Goal: Information Seeking & Learning: Learn about a topic

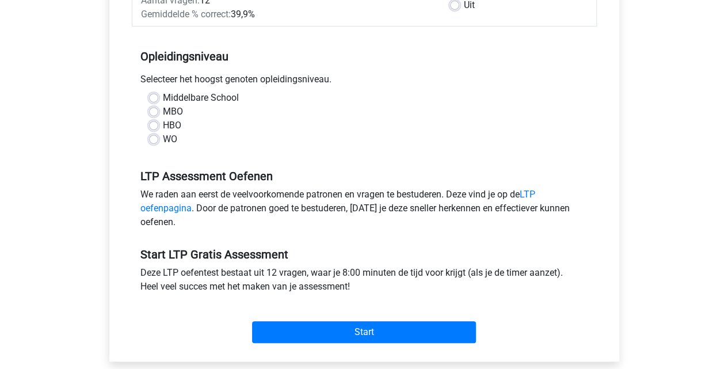
scroll to position [206, 0]
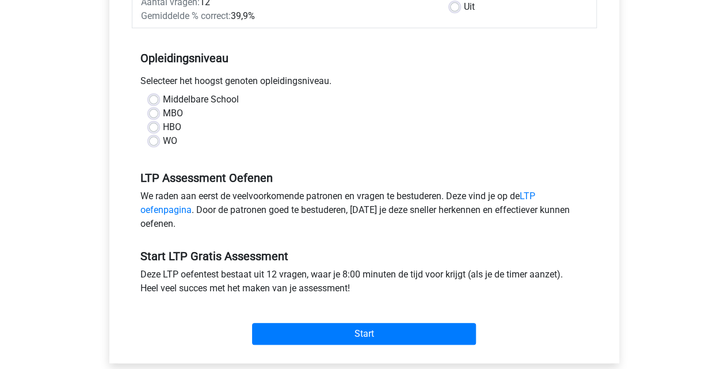
click at [163, 135] on label "WO" at bounding box center [170, 141] width 14 height 14
click at [153, 135] on input "WO" at bounding box center [153, 140] width 9 height 12
radio input "true"
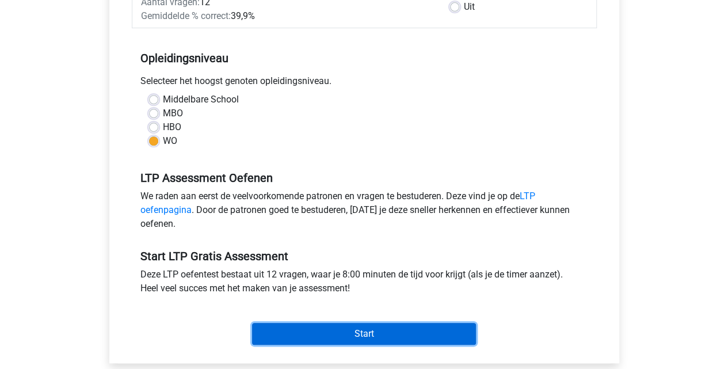
click at [329, 326] on input "Start" at bounding box center [364, 334] width 224 height 22
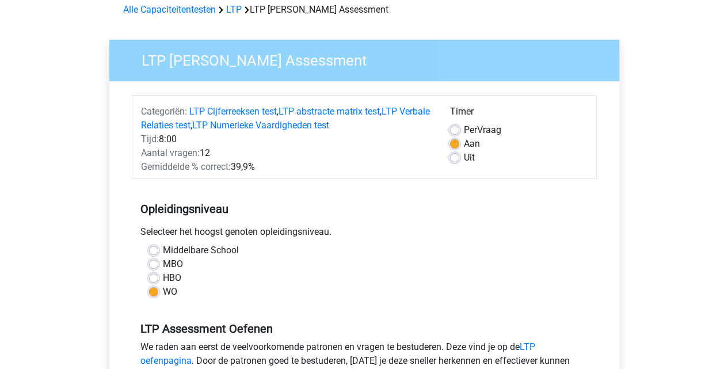
scroll to position [0, 0]
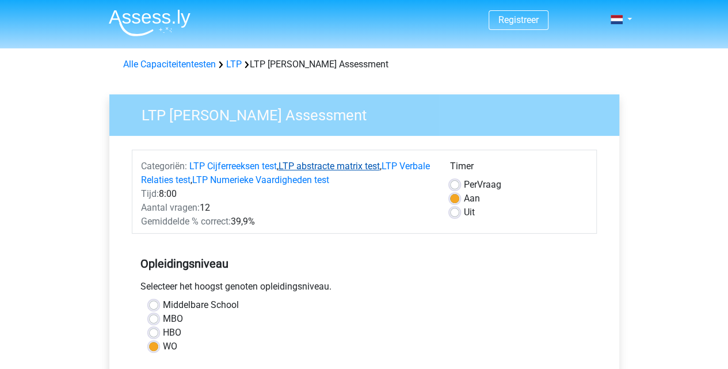
click at [332, 169] on link "LTP abstracte matrix test" at bounding box center [329, 166] width 101 height 11
click at [211, 181] on link "LTP Verbale Relaties test" at bounding box center [285, 173] width 289 height 25
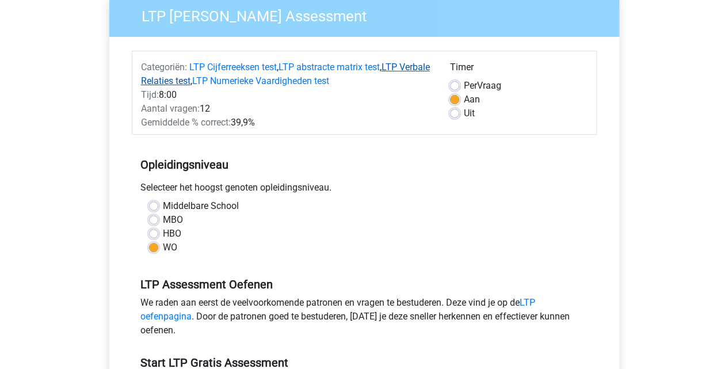
scroll to position [97, 0]
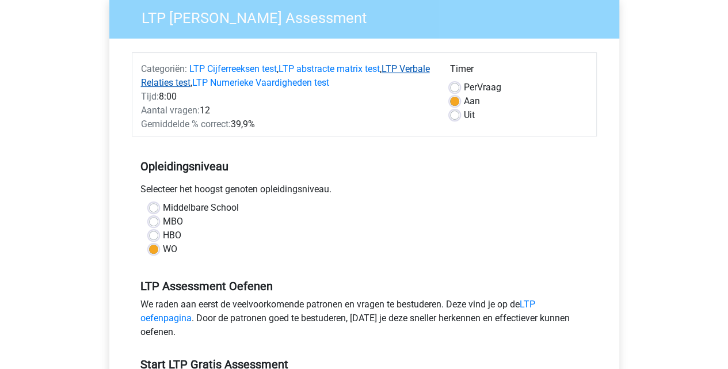
click at [180, 88] on link "LTP Verbale Relaties test" at bounding box center [285, 75] width 289 height 25
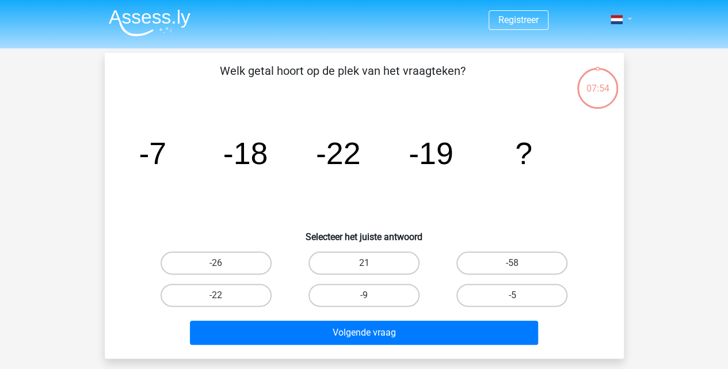
click at [622, 15] on span at bounding box center [617, 19] width 12 height 9
click at [700, 148] on div "Registreer" at bounding box center [364, 345] width 728 height 690
click at [611, 19] on span at bounding box center [617, 19] width 12 height 9
click at [726, 62] on div "Registreer" at bounding box center [364, 345] width 728 height 690
click at [674, 172] on div "Registreer" at bounding box center [364, 345] width 728 height 690
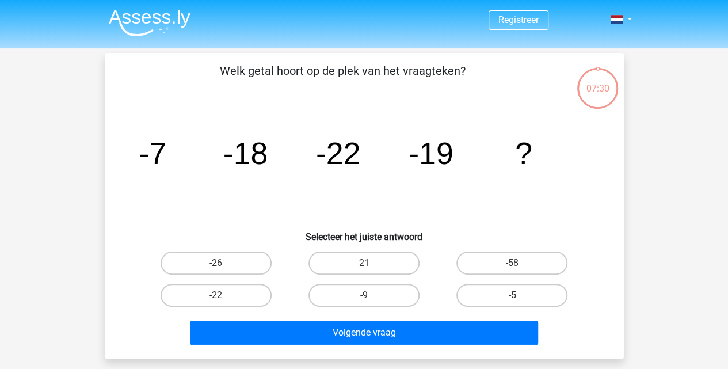
click at [471, 206] on icon "image/svg+xml -7 -18 -22 -19 ?" at bounding box center [364, 164] width 464 height 116
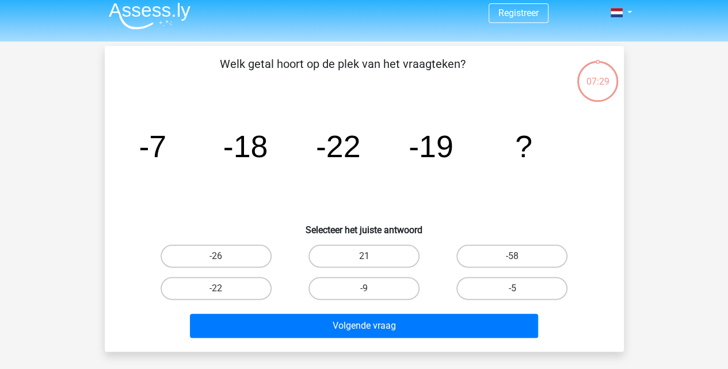
scroll to position [6, 0]
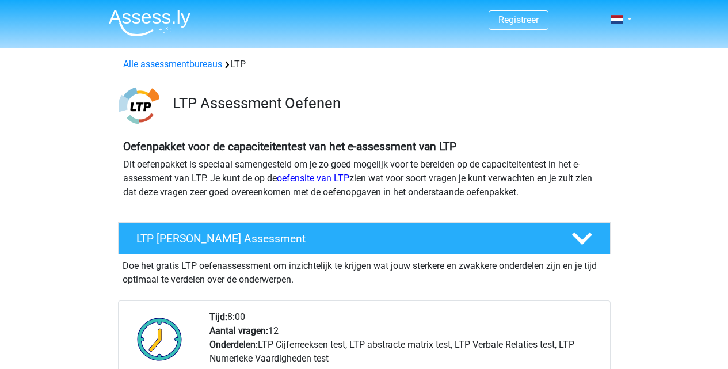
scroll to position [814, 0]
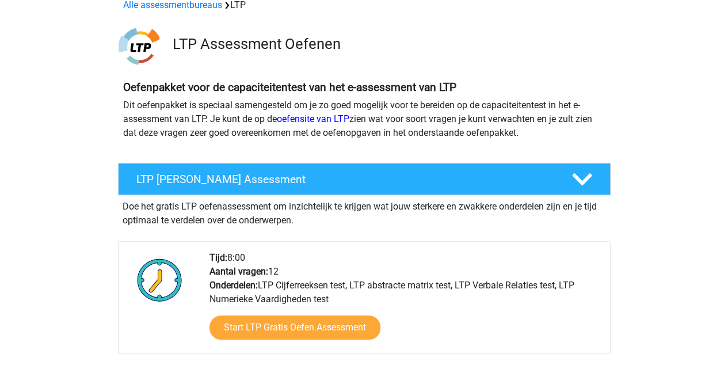
scroll to position [62, 0]
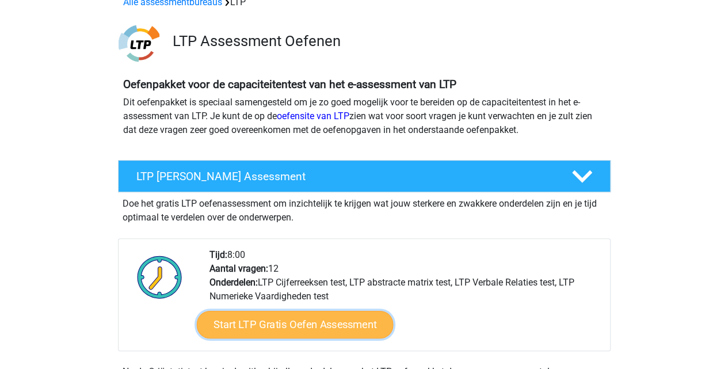
click at [240, 328] on link "Start LTP Gratis Oefen Assessment" at bounding box center [294, 325] width 197 height 28
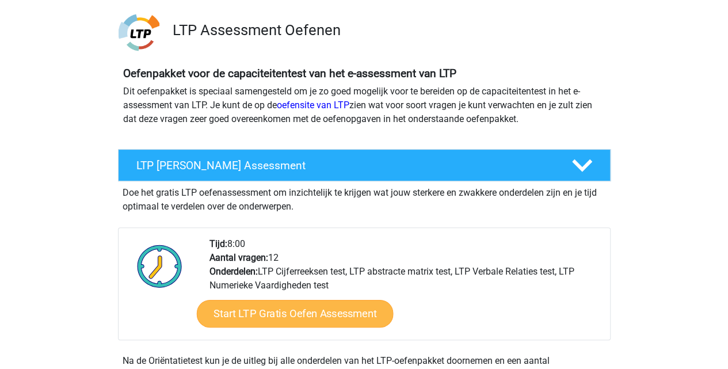
scroll to position [0, 0]
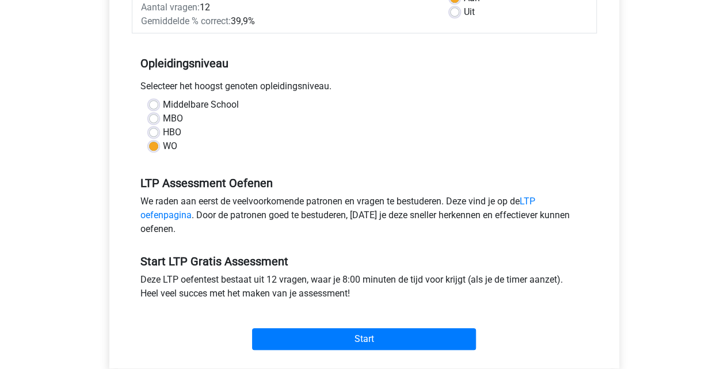
scroll to position [243, 0]
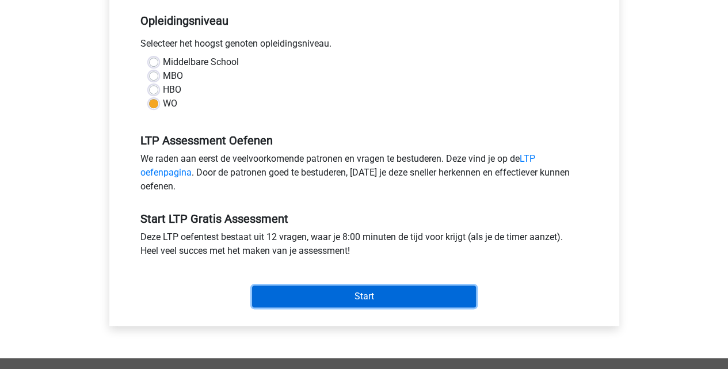
click at [273, 303] on input "Start" at bounding box center [364, 297] width 224 height 22
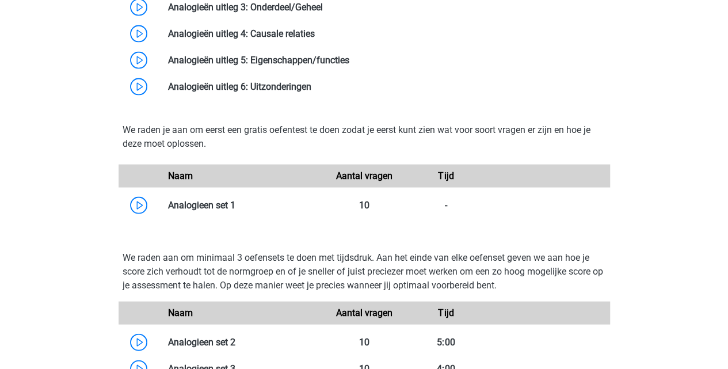
scroll to position [1137, 0]
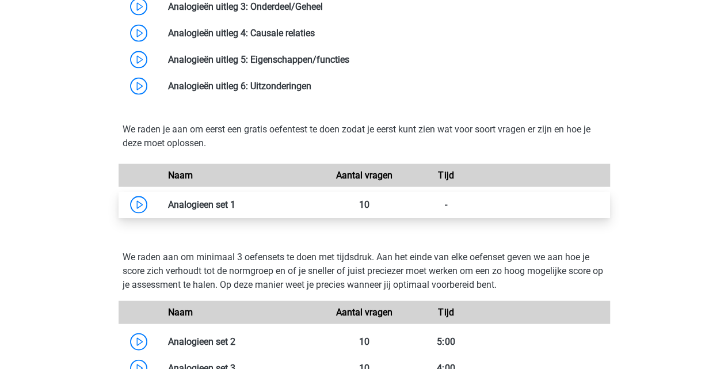
click at [235, 210] on link at bounding box center [235, 204] width 0 height 11
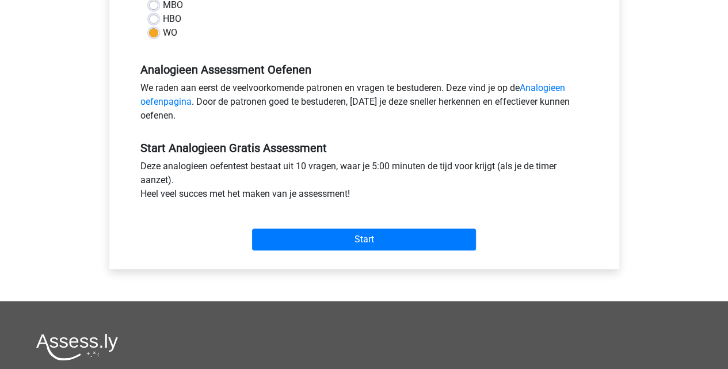
scroll to position [305, 0]
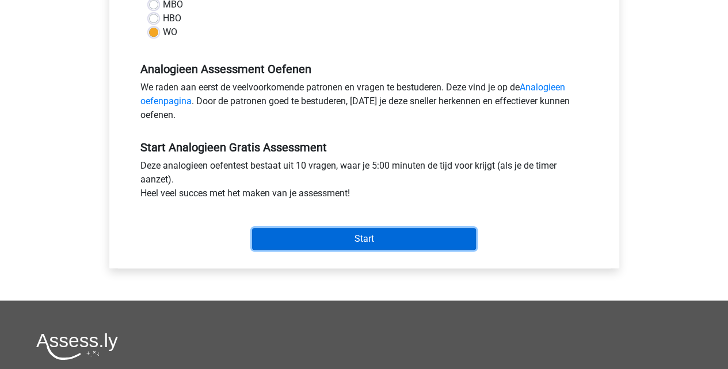
click at [318, 248] on input "Start" at bounding box center [364, 239] width 224 height 22
